Goal: Task Accomplishment & Management: Manage account settings

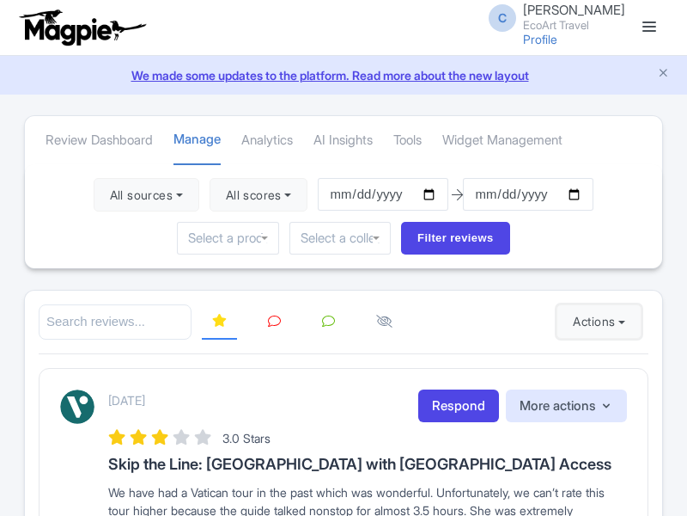
click at [595, 321] on button "Actions" at bounding box center [599, 321] width 85 height 34
click at [0, 0] on link "Import new reviews" at bounding box center [0, 0] width 0 height 0
